Goal: Task Accomplishment & Management: Manage account settings

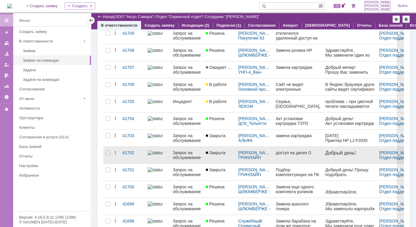
scroll to position [211, 0]
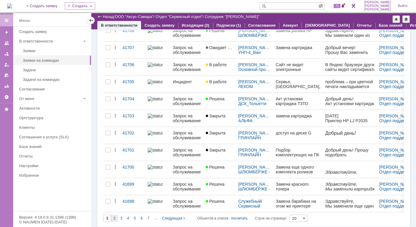
click at [116, 218] on div "2" at bounding box center [114, 218] width 7 height 7
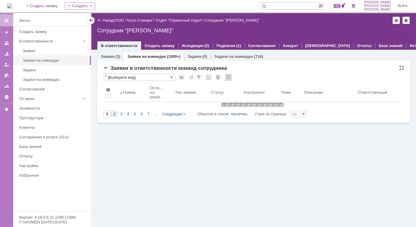
type input "2"
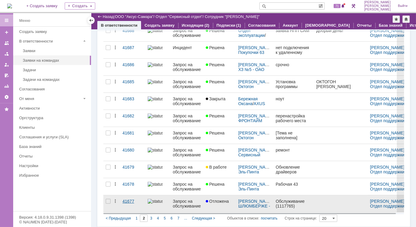
click at [130, 199] on div "41677" at bounding box center [133, 201] width 20 height 5
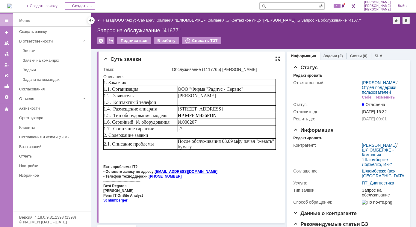
click at [276, 57] on div at bounding box center [278, 58] width 5 height 5
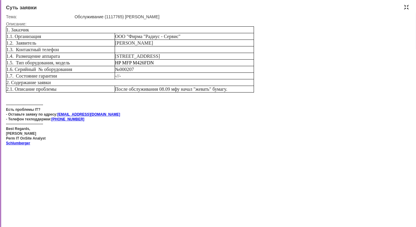
click at [406, 5] on div at bounding box center [406, 7] width 5 height 5
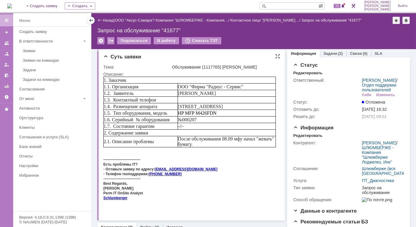
click at [200, 152] on div at bounding box center [189, 149] width 173 height 5
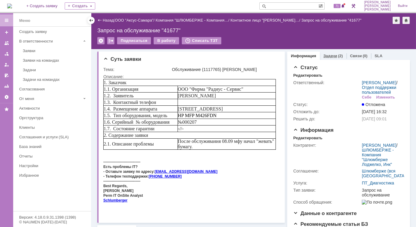
click at [327, 55] on link "Задачи" at bounding box center [331, 56] width 14 height 4
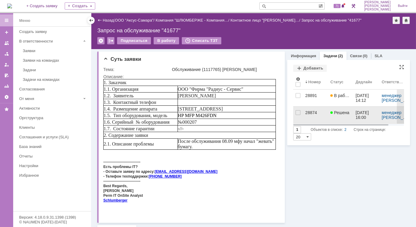
click at [306, 113] on div "28874" at bounding box center [316, 112] width 20 height 5
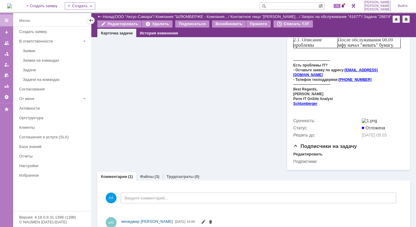
scroll to position [227, 0]
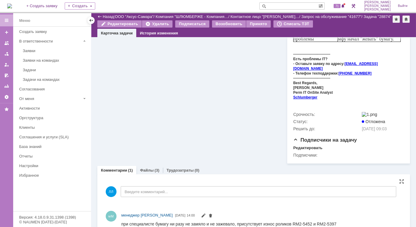
click at [343, 212] on div "мМ менеджер МИКО 09.09.2025 14:00" at bounding box center [261, 215] width 281 height 7
click at [155, 168] on div "(3)" at bounding box center [157, 170] width 5 height 4
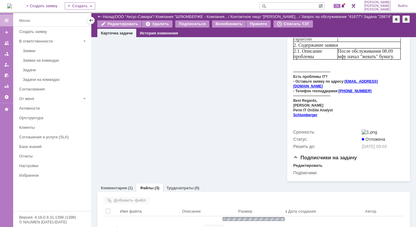
scroll to position [227, 0]
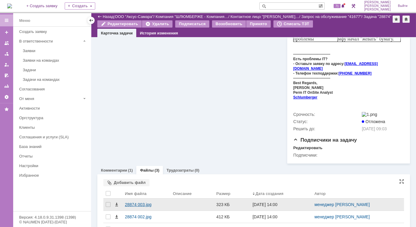
click at [141, 202] on div "28874 003.jpg" at bounding box center [146, 204] width 43 height 5
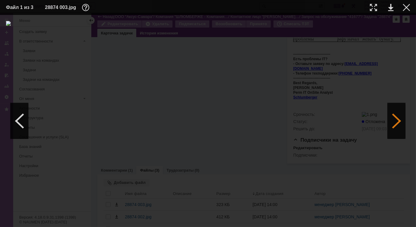
click at [399, 120] on div at bounding box center [397, 121] width 18 height 36
click at [375, 7] on div at bounding box center [373, 7] width 7 height 7
click at [397, 115] on div at bounding box center [397, 121] width 18 height 36
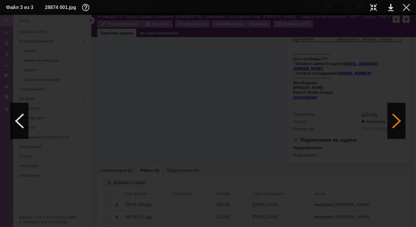
scroll to position [0, 0]
click at [398, 117] on div at bounding box center [397, 121] width 18 height 36
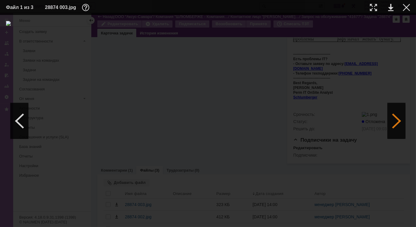
click at [398, 117] on div at bounding box center [397, 121] width 18 height 36
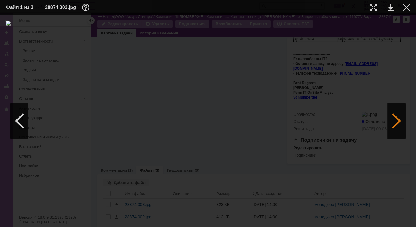
click at [398, 117] on div at bounding box center [397, 121] width 18 height 36
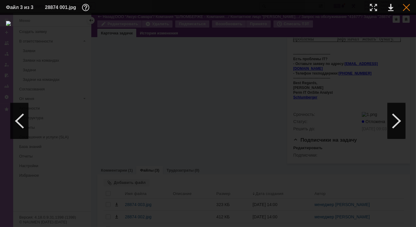
click at [408, 7] on div at bounding box center [406, 7] width 7 height 7
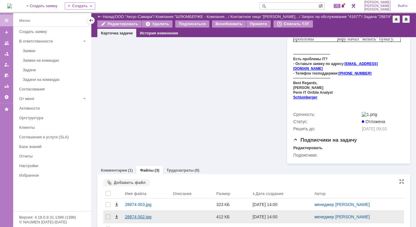
click at [140, 215] on div "28874 002.jpg" at bounding box center [146, 217] width 43 height 5
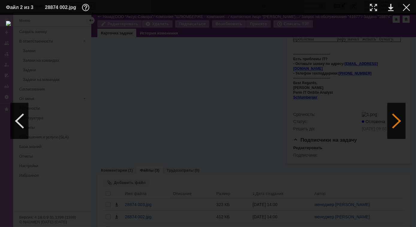
click at [395, 124] on div at bounding box center [397, 121] width 18 height 36
click at [406, 7] on div at bounding box center [406, 7] width 7 height 7
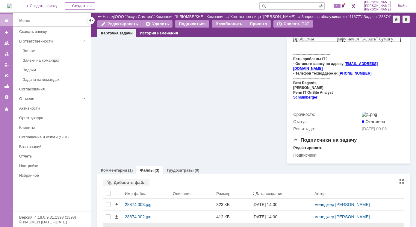
click at [141, 227] on div "28874 001.jpg" at bounding box center [146, 229] width 43 height 5
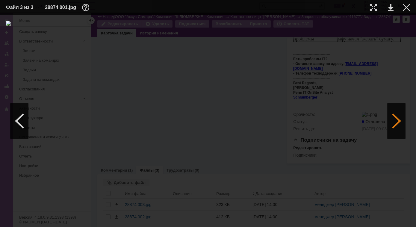
click at [396, 114] on div at bounding box center [397, 121] width 18 height 36
click at [395, 113] on div at bounding box center [397, 121] width 18 height 36
click at [408, 7] on div at bounding box center [406, 7] width 7 height 7
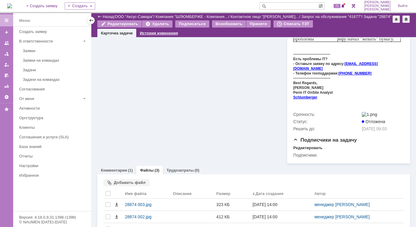
click at [156, 36] on div "История изменения" at bounding box center [158, 33] width 45 height 9
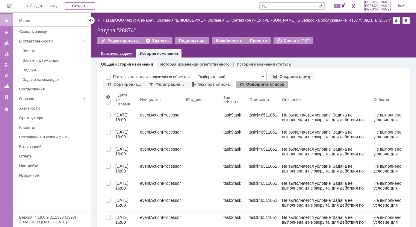
click at [116, 51] on link "Карточка задачи" at bounding box center [117, 53] width 32 height 4
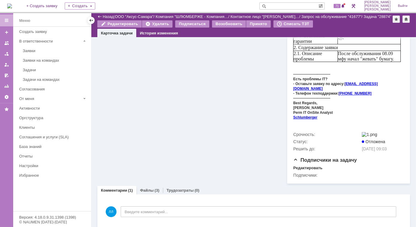
scroll to position [227, 0]
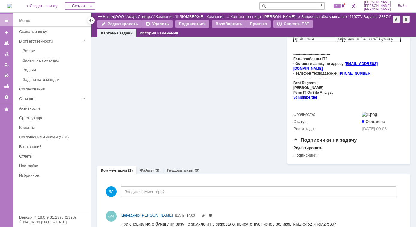
click at [150, 168] on link "Файлы" at bounding box center [147, 170] width 14 height 4
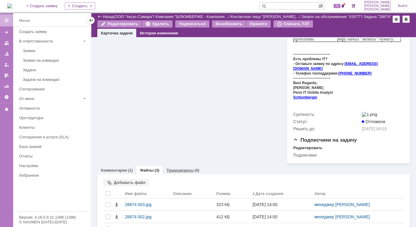
click at [179, 168] on link "Трудозатраты" at bounding box center [180, 170] width 27 height 4
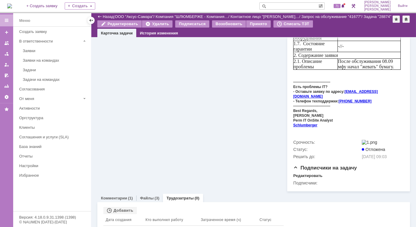
scroll to position [192, 0]
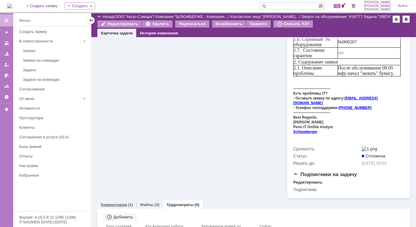
click at [123, 203] on link "Комментарии" at bounding box center [114, 205] width 26 height 4
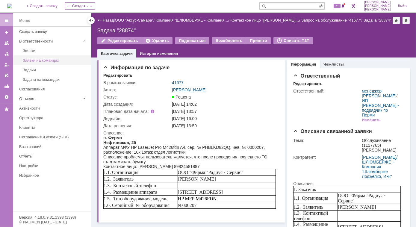
click at [42, 60] on div "Заявки на командах" at bounding box center [55, 60] width 65 height 4
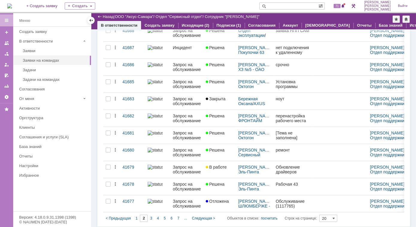
click at [135, 217] on div "1" at bounding box center [136, 218] width 7 height 7
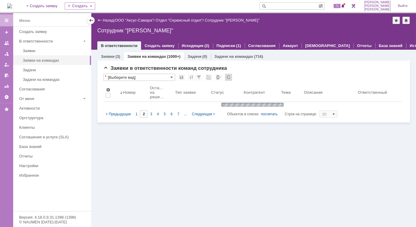
type input "1"
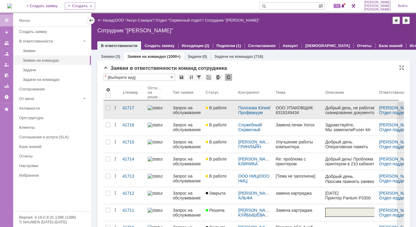
click at [325, 115] on link at bounding box center [350, 110] width 54 height 17
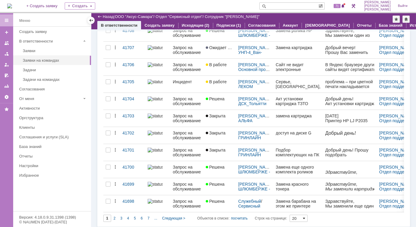
click at [306, 217] on span at bounding box center [304, 218] width 2 height 5
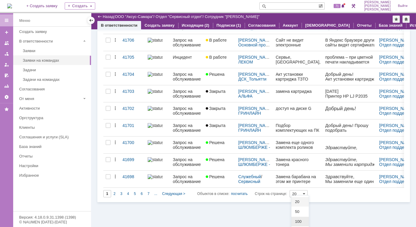
click at [302, 222] on span "100" at bounding box center [300, 221] width 10 height 5
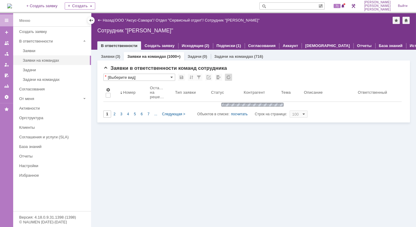
scroll to position [0, 0]
type input "100"
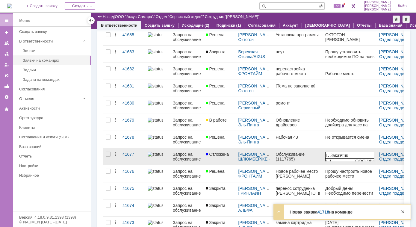
click at [126, 152] on div "41677" at bounding box center [133, 154] width 20 height 5
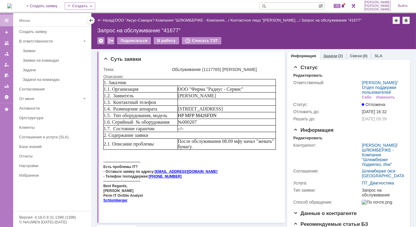
click at [332, 57] on link "Задачи" at bounding box center [331, 56] width 14 height 4
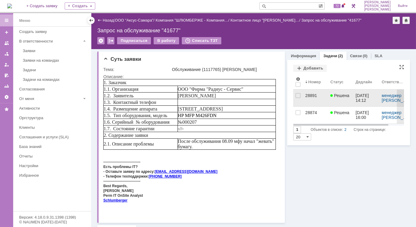
click at [306, 95] on div "28891" at bounding box center [316, 95] width 20 height 5
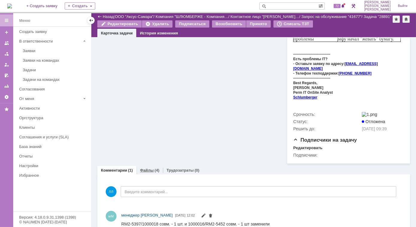
click at [151, 168] on link "Файлы" at bounding box center [147, 170] width 14 height 4
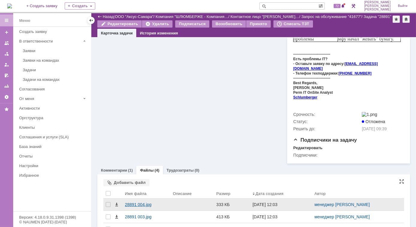
click at [134, 202] on div "28891 004.jpg" at bounding box center [146, 204] width 43 height 5
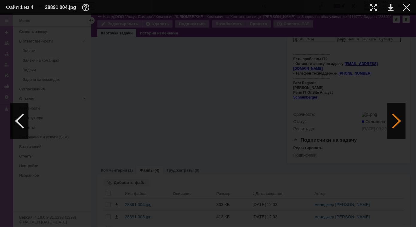
click at [396, 121] on div at bounding box center [397, 121] width 18 height 36
click at [395, 121] on div at bounding box center [397, 121] width 18 height 36
click at [397, 120] on div at bounding box center [397, 121] width 18 height 36
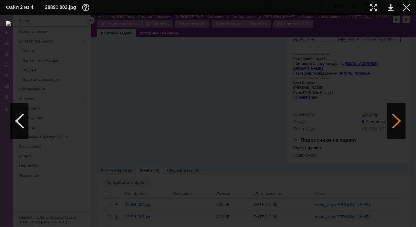
click at [395, 122] on div at bounding box center [397, 121] width 18 height 36
click at [395, 120] on div at bounding box center [397, 121] width 18 height 36
click at [373, 6] on div at bounding box center [373, 7] width 7 height 7
click at [407, 10] on div at bounding box center [406, 7] width 7 height 7
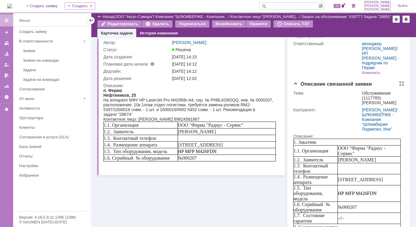
scroll to position [0, 0]
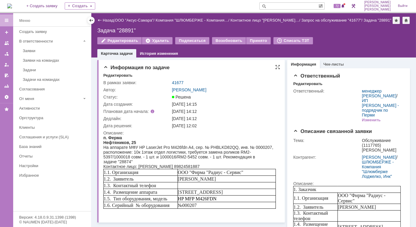
drag, startPoint x: 206, startPoint y: 293, endPoint x: 106, endPoint y: 158, distance: 168.4
drag, startPoint x: 105, startPoint y: 158, endPoint x: 116, endPoint y: 160, distance: 11.5
click at [116, 160] on div "На аппарате МФУ HP LaserJet Pro M426fdn A4, сер. № PHBLKD82QQ, инв. № 0000207, …" at bounding box center [189, 154] width 173 height 19
drag, startPoint x: 239, startPoint y: 152, endPoint x: 143, endPoint y: 159, distance: 96.5
click at [143, 159] on div "На аппарате МФУ HP LaserJet Pro M426fdn A4, сер. № PHBLKD82QQ, инв. № 0000207, …" at bounding box center [189, 154] width 173 height 19
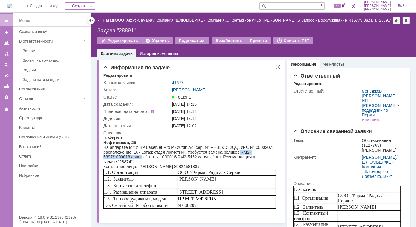
copy div "RM2-5397/1000018 совм."
drag, startPoint x: 160, startPoint y: 157, endPoint x: 209, endPoint y: 159, distance: 48.3
click at [209, 159] on div "На аппарате МФУ HP LaserJet Pro M426fdn A4, сер. № PHBLKD82QQ, инв. № 0000207, …" at bounding box center [189, 154] width 173 height 19
copy div "1000016/RM2-5452 совм."
drag, startPoint x: 210, startPoint y: 148, endPoint x: 235, endPoint y: 147, distance: 25.5
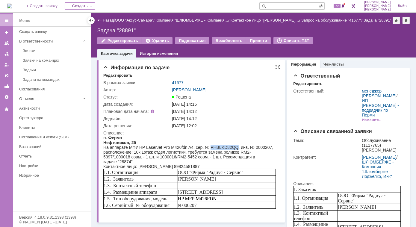
click at [235, 147] on div "На аппарате МФУ HP LaserJet Pro M426fdn A4, сер. № PHBLKD82QQ, инв. № 0000207, …" at bounding box center [189, 154] width 173 height 19
copy div "PHBLKD82QQ"
click at [353, 104] on td "Ответственный:" at bounding box center [327, 106] width 67 height 36
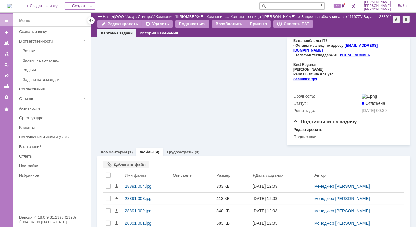
scroll to position [252, 0]
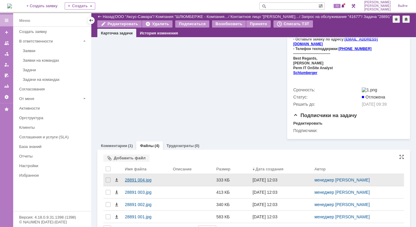
click at [140, 178] on div "28891 004.jpg" at bounding box center [146, 180] width 43 height 5
click at [140, 168] on body "Идет загрузка, пожалуйста, подождите. На домашнюю + Создать заявку Создать 72 Л…" at bounding box center [208, 113] width 416 height 227
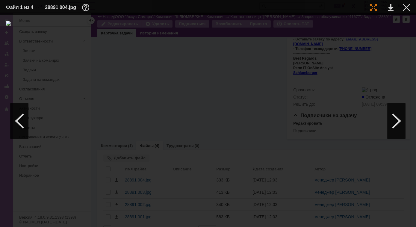
click at [375, 7] on div at bounding box center [373, 7] width 7 height 7
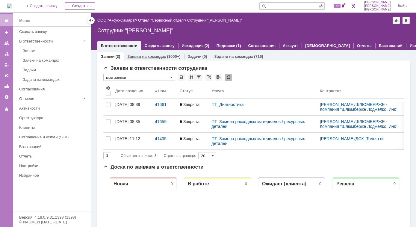
click at [157, 55] on link "Заявки на командах" at bounding box center [146, 56] width 39 height 4
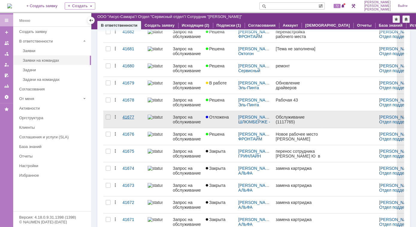
click at [132, 115] on div "41677" at bounding box center [133, 117] width 20 height 5
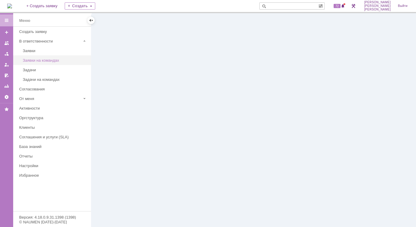
click at [49, 61] on div "Заявки на командах" at bounding box center [55, 60] width 65 height 4
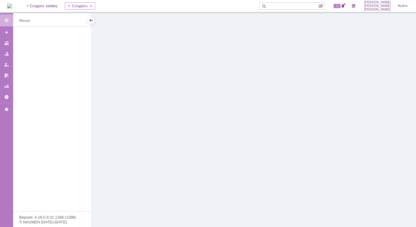
click at [294, 7] on input "text" at bounding box center [289, 5] width 59 height 7
type input "41677"
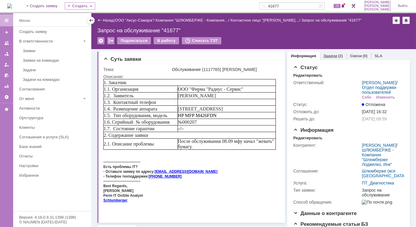
click at [331, 57] on link "Задачи" at bounding box center [331, 56] width 14 height 4
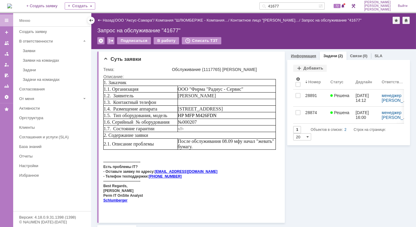
click at [299, 56] on link "Информация" at bounding box center [303, 56] width 25 height 4
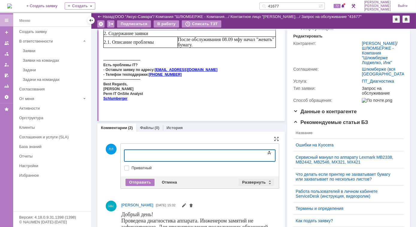
click at [268, 182] on div "Развернуть" at bounding box center [257, 182] width 36 height 7
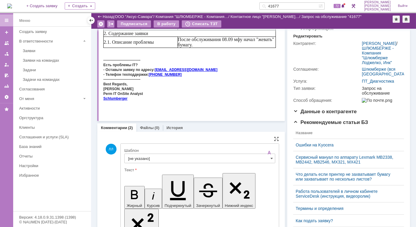
scroll to position [136, 0]
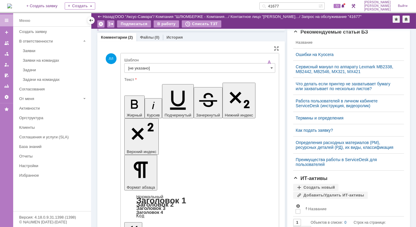
scroll to position [191, 0]
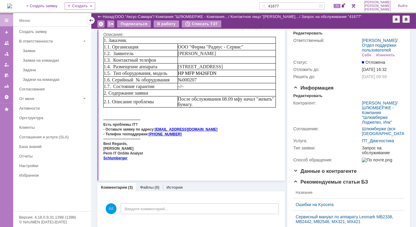
scroll to position [0, 0]
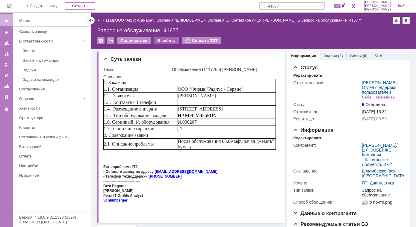
click at [166, 40] on div "В работу" at bounding box center [166, 40] width 25 height 7
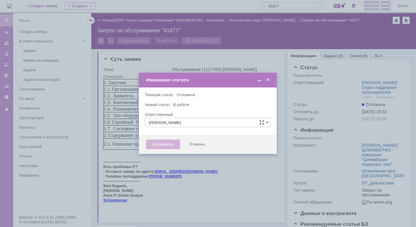
type input "[PERSON_NAME]"
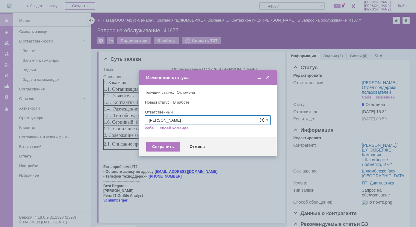
click at [261, 118] on span at bounding box center [262, 120] width 5 height 5
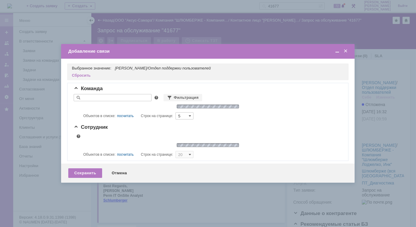
type input "5"
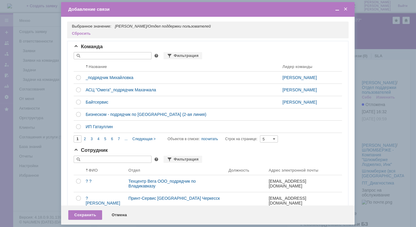
click at [118, 213] on div "Отмена" at bounding box center [119, 215] width 27 height 10
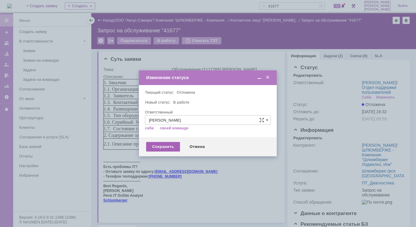
click at [164, 149] on div "Сохранить" at bounding box center [163, 147] width 34 height 10
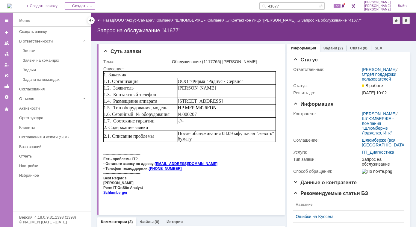
click at [106, 21] on link "Назад" at bounding box center [108, 20] width 11 height 4
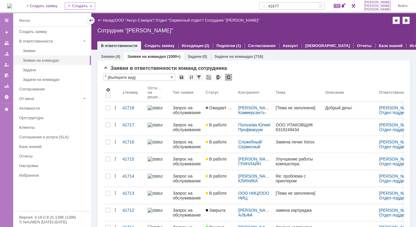
click at [304, 7] on input "41677" at bounding box center [289, 5] width 59 height 7
click at [295, 5] on input "41677" at bounding box center [289, 5] width 59 height 7
drag, startPoint x: 294, startPoint y: 5, endPoint x: 287, endPoint y: 6, distance: 7.3
click at [287, 6] on input "41677" at bounding box center [289, 5] width 59 height 7
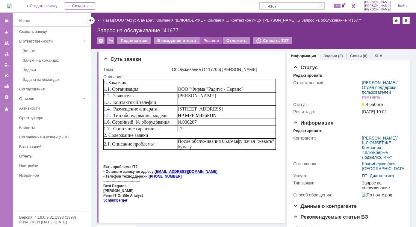
type input "4167"
click at [210, 39] on div "Решено" at bounding box center [211, 40] width 23 height 7
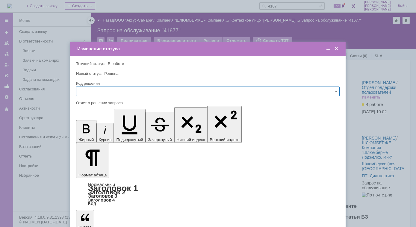
click at [329, 92] on input "text" at bounding box center [208, 92] width 264 height 10
click at [102, 131] on span "Решено" at bounding box center [208, 132] width 256 height 5
type input "Решено"
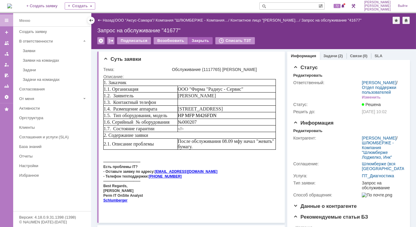
click at [200, 40] on div "Закрыть" at bounding box center [200, 40] width 25 height 7
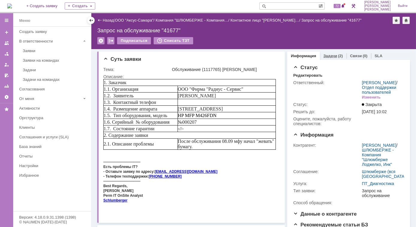
click at [326, 54] on link "Задачи" at bounding box center [331, 56] width 14 height 4
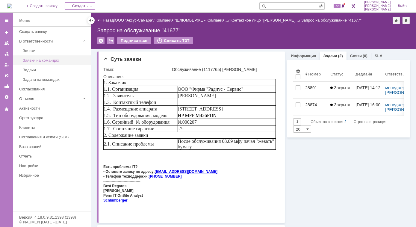
click at [39, 59] on div "Заявки на командах" at bounding box center [55, 60] width 65 height 4
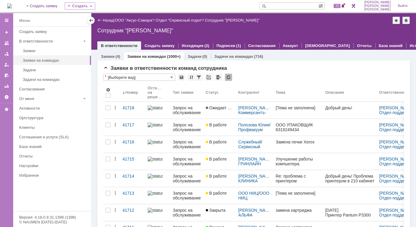
click at [300, 5] on input "text" at bounding box center [289, 5] width 59 height 7
type input "41677"
click at [296, 7] on input "41677" at bounding box center [289, 5] width 59 height 7
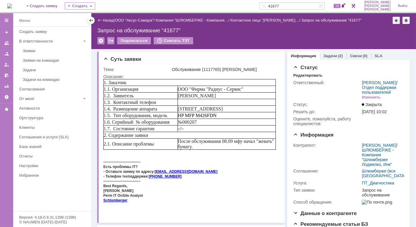
click at [329, 56] on link "Задачи" at bounding box center [331, 56] width 14 height 4
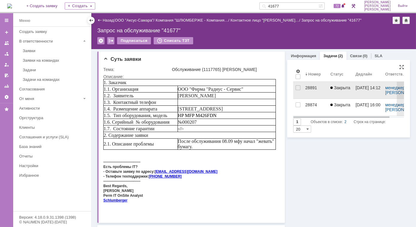
click at [310, 86] on div "28891" at bounding box center [316, 87] width 20 height 5
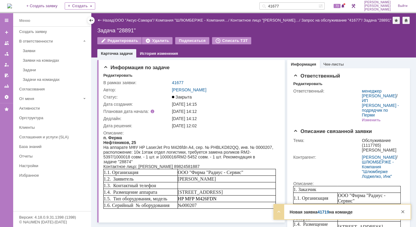
click at [318, 212] on link "41719" at bounding box center [324, 212] width 12 height 5
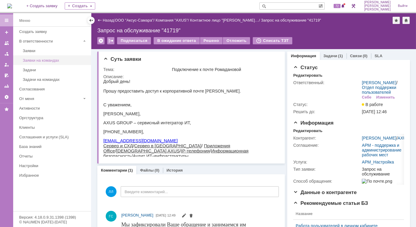
click at [35, 60] on div "Заявки на командах" at bounding box center [55, 60] width 65 height 4
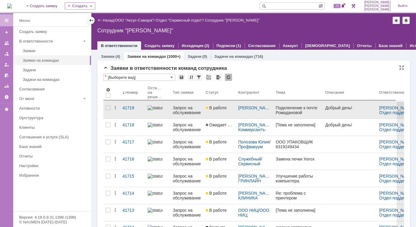
click at [184, 107] on div "Запрос на обслуживание" at bounding box center [187, 111] width 28 height 10
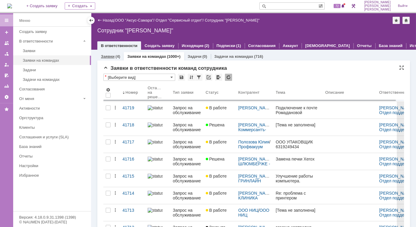
click at [115, 58] on div "Заявки (4)" at bounding box center [110, 57] width 19 height 4
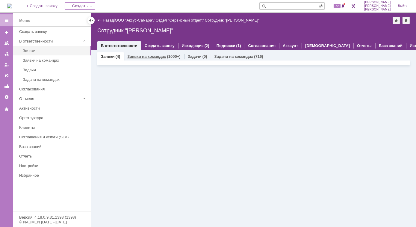
click at [141, 57] on link "Заявки на командах" at bounding box center [146, 56] width 39 height 4
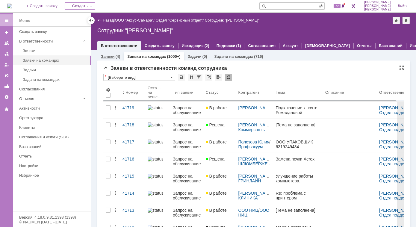
click at [115, 57] on div "Заявки (4)" at bounding box center [110, 57] width 19 height 4
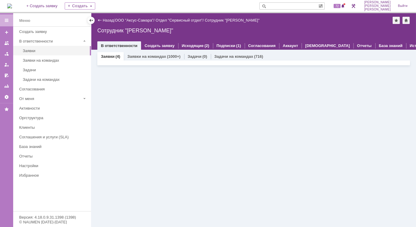
click at [109, 57] on link "Заявки" at bounding box center [107, 56] width 13 height 4
click at [148, 57] on link "Заявки на командах" at bounding box center [146, 56] width 39 height 4
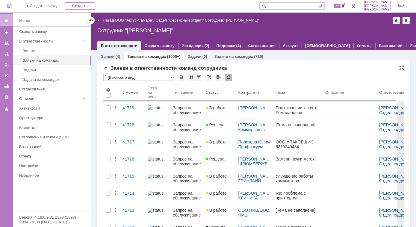
click at [113, 59] on div "Заявки (4)" at bounding box center [110, 56] width 26 height 9
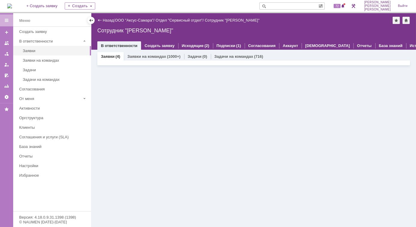
click at [217, 133] on div "Заявки (4) Заявки на командах (1000+) Задачи (0) Задачи на командах (716) Заявк…" at bounding box center [253, 138] width 325 height 177
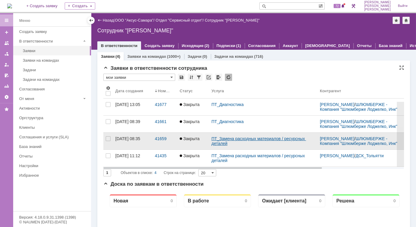
click at [235, 142] on link "ПТ_Замена расходных материалов / ресурсных деталей" at bounding box center [259, 141] width 95 height 10
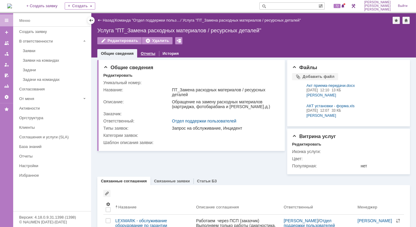
click at [149, 54] on link "Отчеты" at bounding box center [148, 53] width 15 height 4
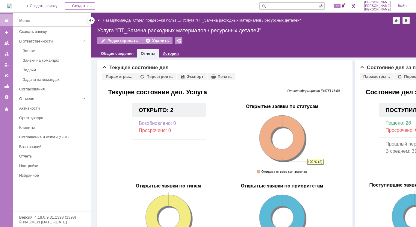
click at [166, 52] on link "История" at bounding box center [171, 53] width 16 height 4
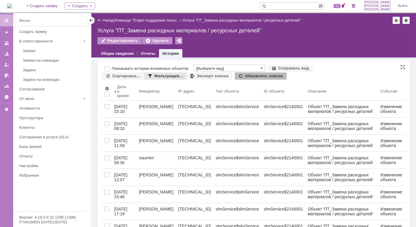
click at [161, 77] on div "Фильтрация..." at bounding box center [165, 76] width 42 height 7
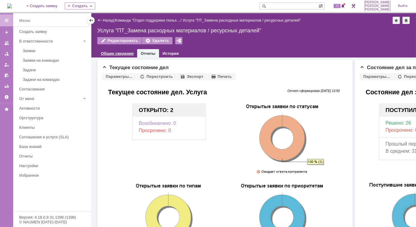
click at [121, 52] on link "Общие сведения" at bounding box center [117, 53] width 33 height 4
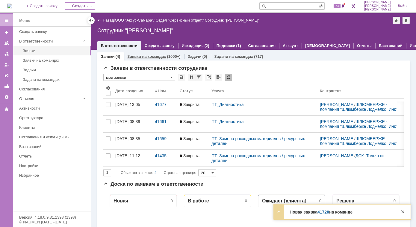
click at [151, 58] on link "Заявки на командах" at bounding box center [146, 56] width 39 height 4
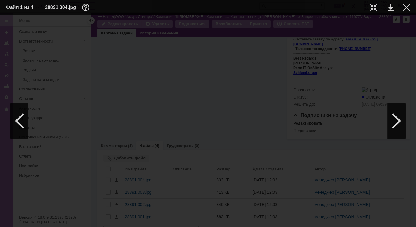
scroll to position [381, 42]
click at [400, 129] on div at bounding box center [397, 121] width 18 height 36
click at [374, 6] on div at bounding box center [373, 7] width 7 height 7
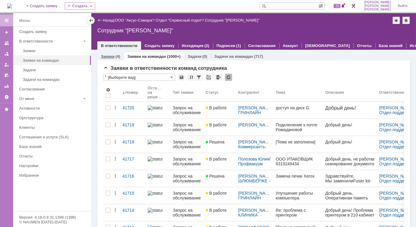
click at [117, 58] on div "(4)" at bounding box center [117, 56] width 5 height 4
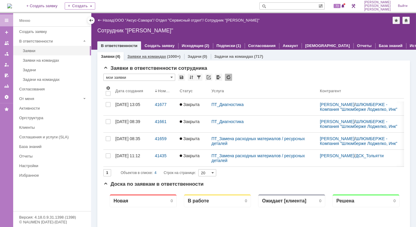
drag, startPoint x: 145, startPoint y: 54, endPoint x: 149, endPoint y: 58, distance: 5.5
click at [145, 53] on div "Заявки на командах (1000+)" at bounding box center [154, 56] width 60 height 9
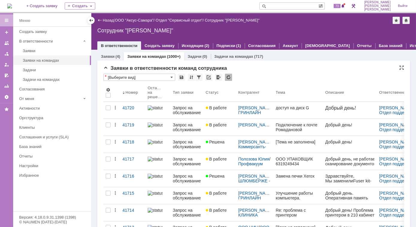
click at [113, 69] on span "Заявки в ответственности команд сотрудника" at bounding box center [165, 68] width 124 height 6
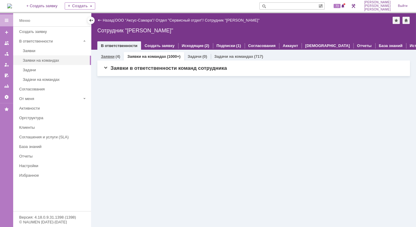
click at [116, 56] on div "(4)" at bounding box center [117, 56] width 5 height 4
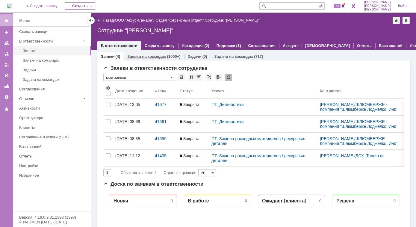
click at [146, 59] on div "Заявки на командах (1000+)" at bounding box center [154, 56] width 60 height 9
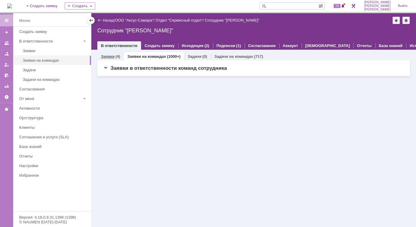
click at [116, 55] on div "(4)" at bounding box center [117, 56] width 5 height 4
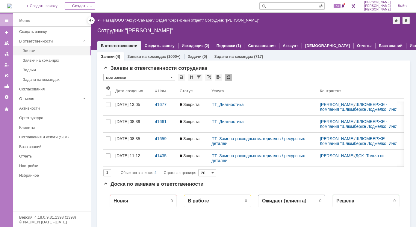
drag, startPoint x: 153, startPoint y: 58, endPoint x: 118, endPoint y: 55, distance: 35.2
click at [152, 58] on link "Заявки на командах" at bounding box center [146, 56] width 39 height 4
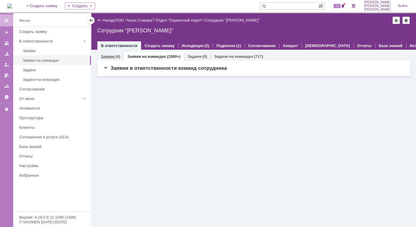
click at [112, 58] on link "Заявки" at bounding box center [107, 56] width 13 height 4
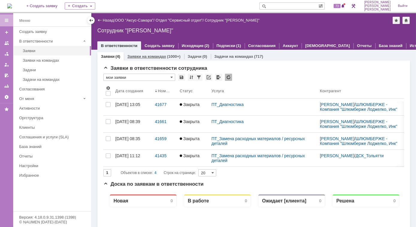
click at [135, 56] on link "Заявки на командах" at bounding box center [146, 56] width 39 height 4
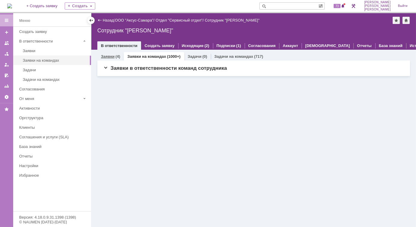
click at [110, 54] on link "Заявки" at bounding box center [107, 56] width 13 height 4
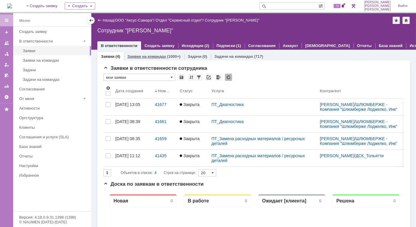
click at [160, 56] on link "Заявки на командах" at bounding box center [146, 56] width 39 height 4
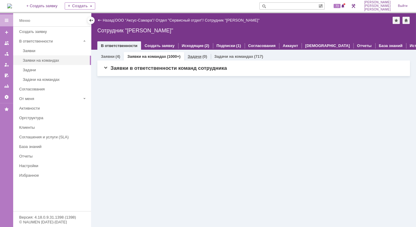
click at [188, 56] on link "Задачи" at bounding box center [195, 56] width 14 height 4
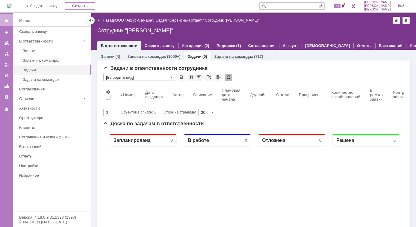
click at [220, 59] on div "Задачи на командах (717)" at bounding box center [239, 56] width 56 height 9
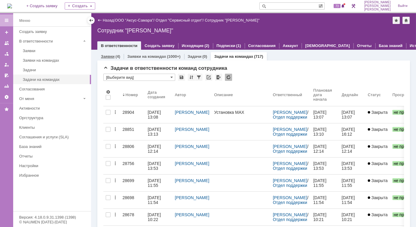
click at [113, 57] on link "Заявки" at bounding box center [107, 56] width 13 height 4
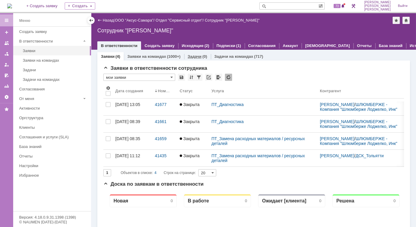
click at [189, 56] on link "Задачи" at bounding box center [195, 56] width 14 height 4
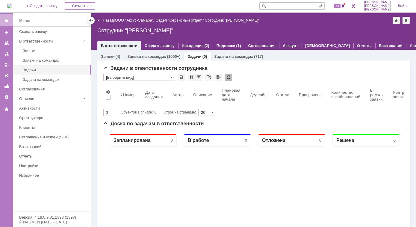
click at [188, 58] on link "Задачи" at bounding box center [195, 56] width 14 height 4
click at [117, 57] on div "(4)" at bounding box center [117, 56] width 5 height 4
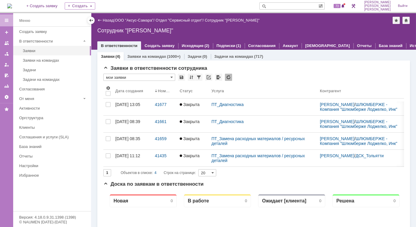
click at [117, 57] on div "(4)" at bounding box center [117, 56] width 5 height 4
click at [119, 56] on div "(4)" at bounding box center [117, 56] width 5 height 4
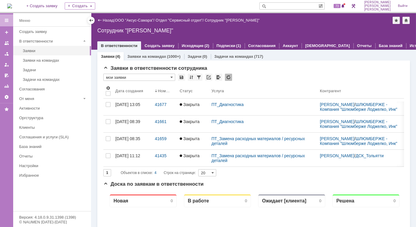
click at [117, 56] on div "(4)" at bounding box center [117, 56] width 5 height 4
drag, startPoint x: 117, startPoint y: 56, endPoint x: 322, endPoint y: 79, distance: 206.6
click at [322, 79] on div "* мои заявки" at bounding box center [253, 78] width 301 height 8
click at [145, 56] on link "Заявки на командах" at bounding box center [146, 56] width 39 height 4
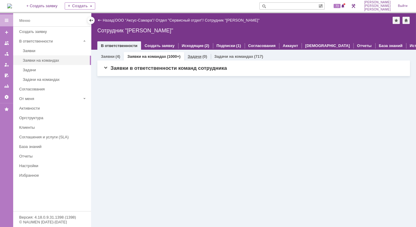
click at [201, 59] on div "Задачи (0)" at bounding box center [197, 56] width 27 height 9
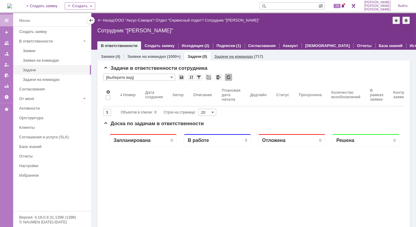
click at [222, 59] on div "Задачи на командах (717)" at bounding box center [239, 56] width 56 height 9
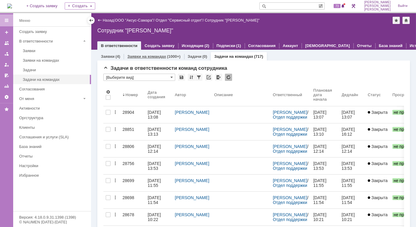
click at [145, 55] on link "Заявки на командах" at bounding box center [146, 56] width 39 height 4
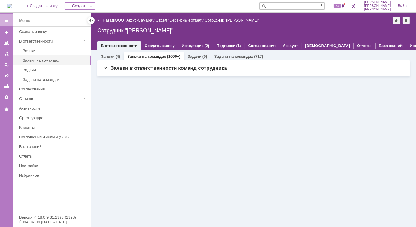
click at [103, 57] on link "Заявки" at bounding box center [107, 56] width 13 height 4
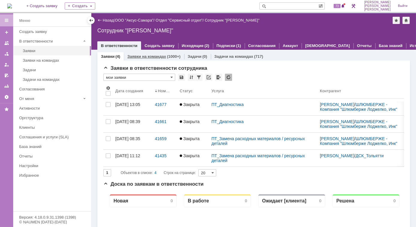
click at [145, 58] on link "Заявки на командах" at bounding box center [146, 56] width 39 height 4
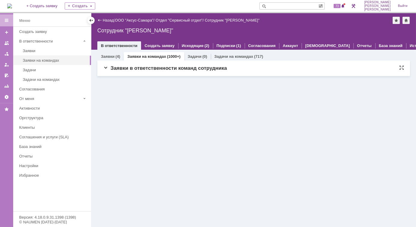
click at [106, 67] on span "Заявки в ответственности команд сотрудника" at bounding box center [165, 68] width 124 height 6
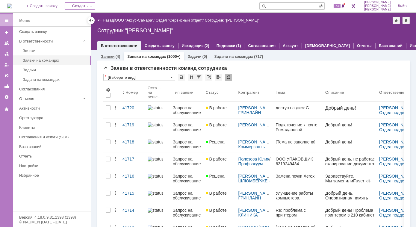
click at [115, 56] on div "(4)" at bounding box center [117, 56] width 5 height 4
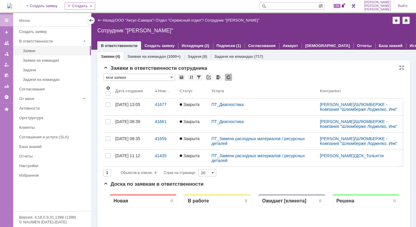
click at [106, 69] on span "Заявки в ответственности сотрудника" at bounding box center [155, 68] width 104 height 6
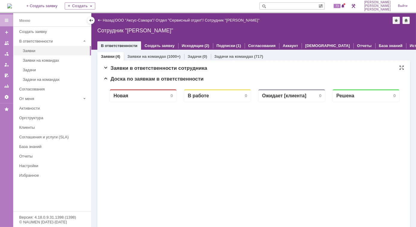
click at [106, 67] on span "Заявки в ответственности сотрудника" at bounding box center [155, 68] width 104 height 6
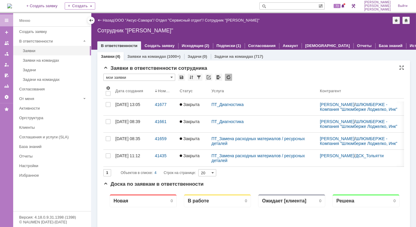
click at [106, 67] on span "Заявки в ответственности сотрудника" at bounding box center [155, 68] width 104 height 6
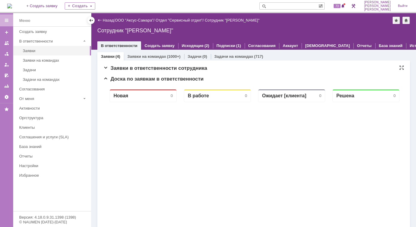
click at [106, 67] on span "Заявки в ответственности сотрудника" at bounding box center [155, 68] width 104 height 6
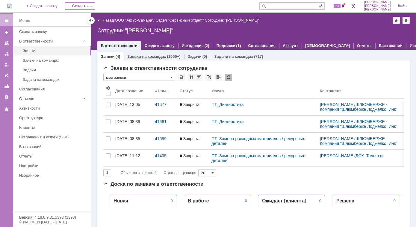
click at [142, 56] on link "Заявки на командах" at bounding box center [146, 56] width 39 height 4
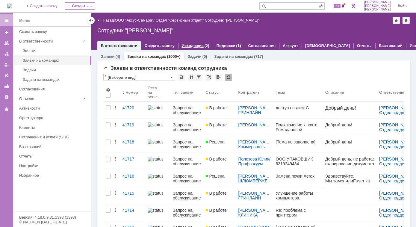
click at [185, 46] on link "Исходящие" at bounding box center [193, 45] width 22 height 4
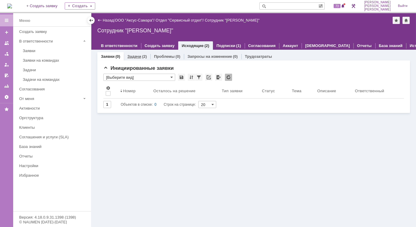
click at [142, 56] on div "(2)" at bounding box center [144, 56] width 5 height 4
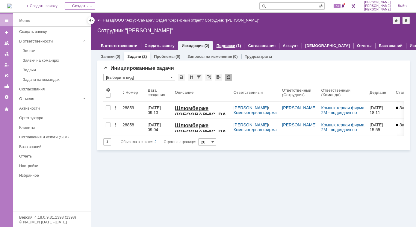
click at [228, 42] on div "Подписки (1)" at bounding box center [229, 45] width 32 height 9
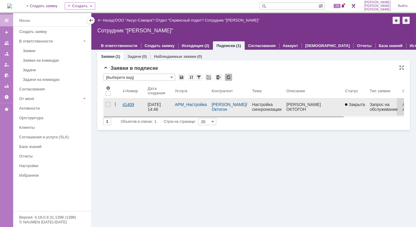
click at [130, 104] on div "41409" at bounding box center [133, 104] width 20 height 5
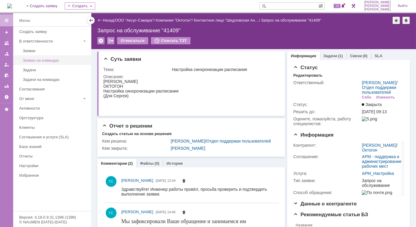
click at [41, 58] on div "Заявки на командах" at bounding box center [55, 60] width 65 height 4
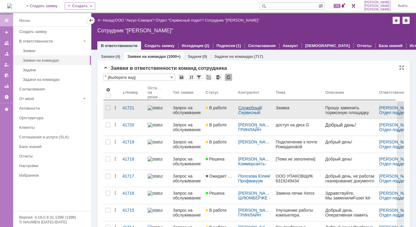
click at [255, 108] on link "Служебный" at bounding box center [250, 108] width 23 height 5
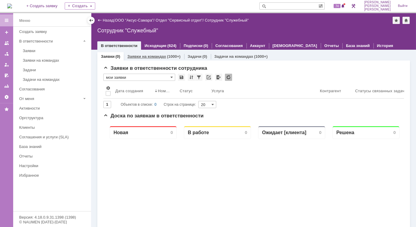
click at [153, 58] on link "Заявки на командах" at bounding box center [146, 56] width 39 height 4
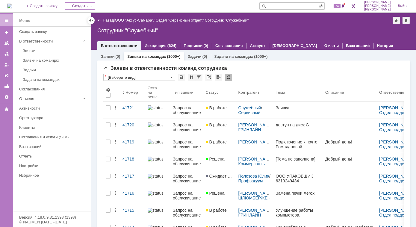
click at [126, 107] on div "41721" at bounding box center [133, 108] width 20 height 5
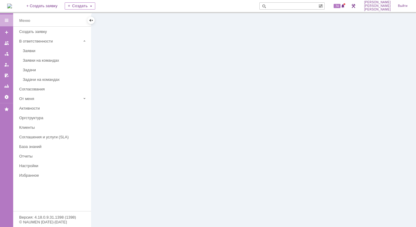
click at [148, 95] on div at bounding box center [253, 120] width 325 height 214
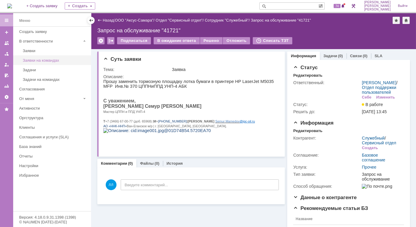
click at [37, 60] on div "Заявки на командах" at bounding box center [55, 60] width 65 height 4
